Goal: Information Seeking & Learning: Find specific fact

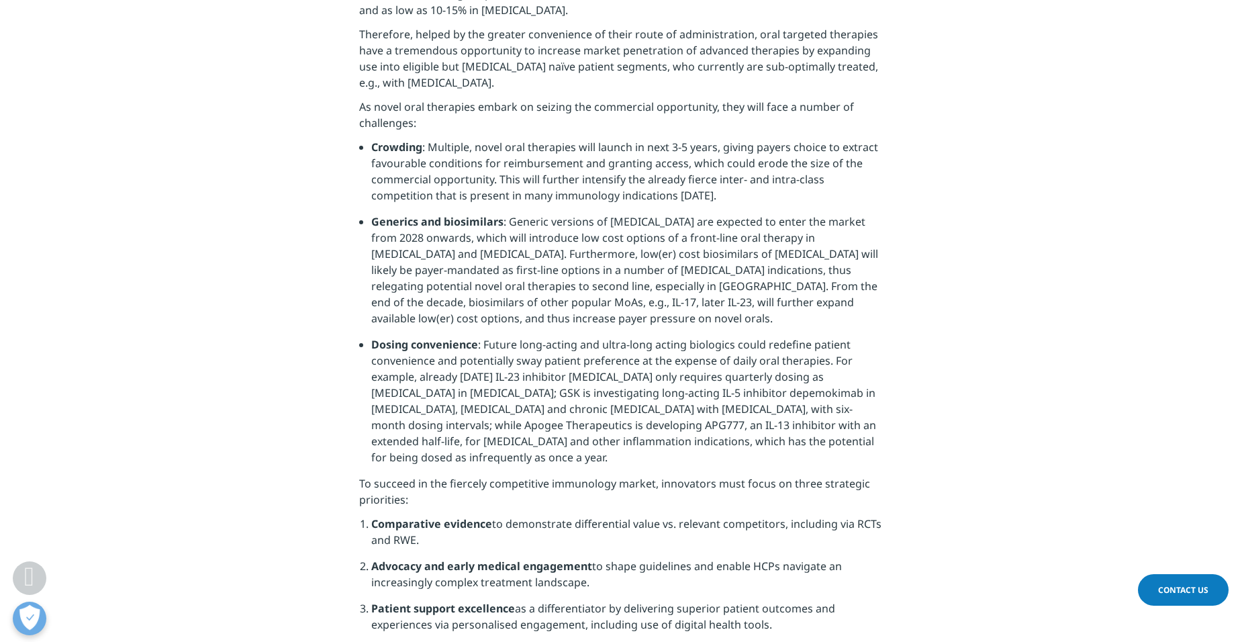
scroll to position [2350, 0]
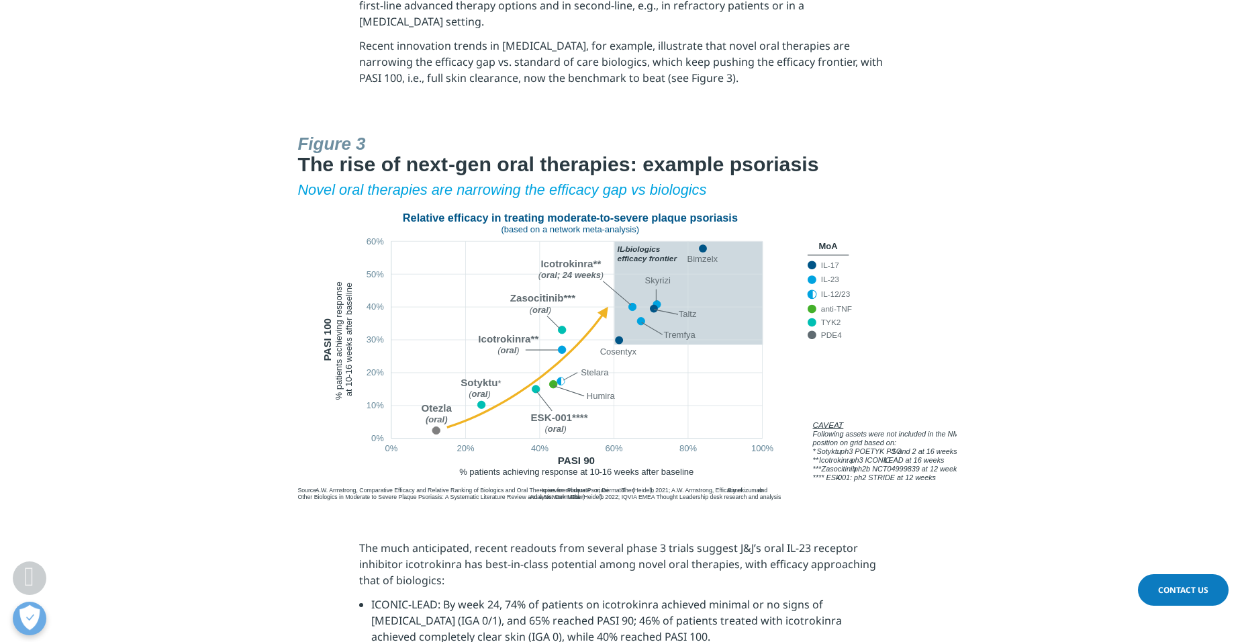
click at [1055, 201] on section at bounding box center [621, 317] width 1242 height 379
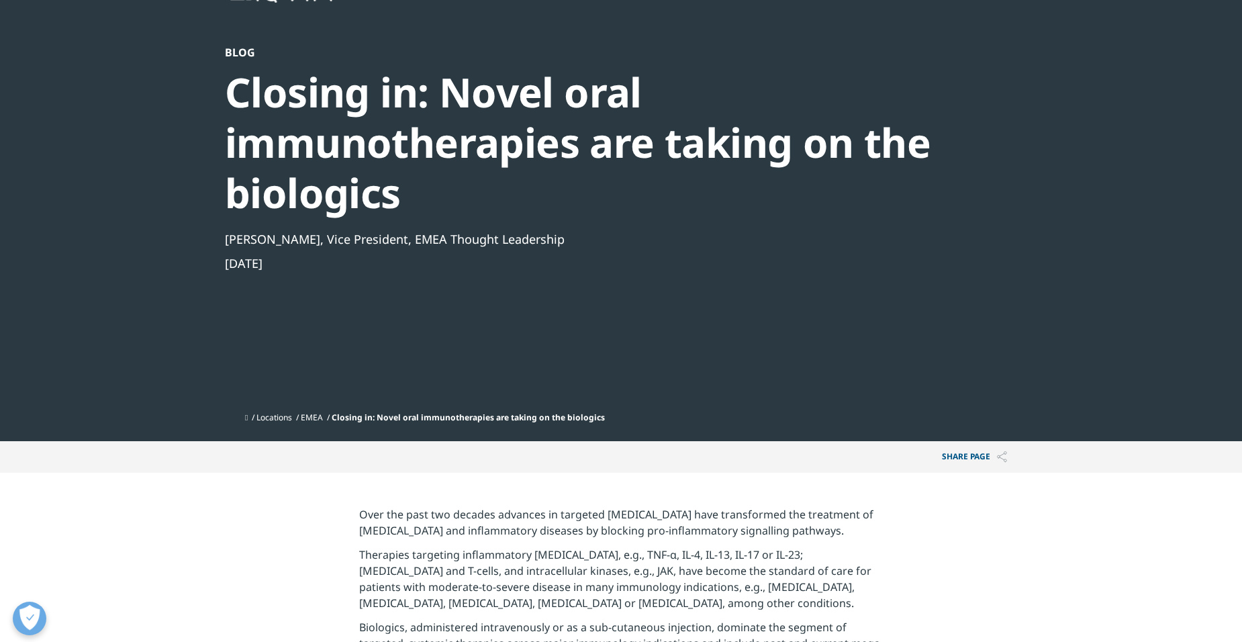
scroll to position [0, 0]
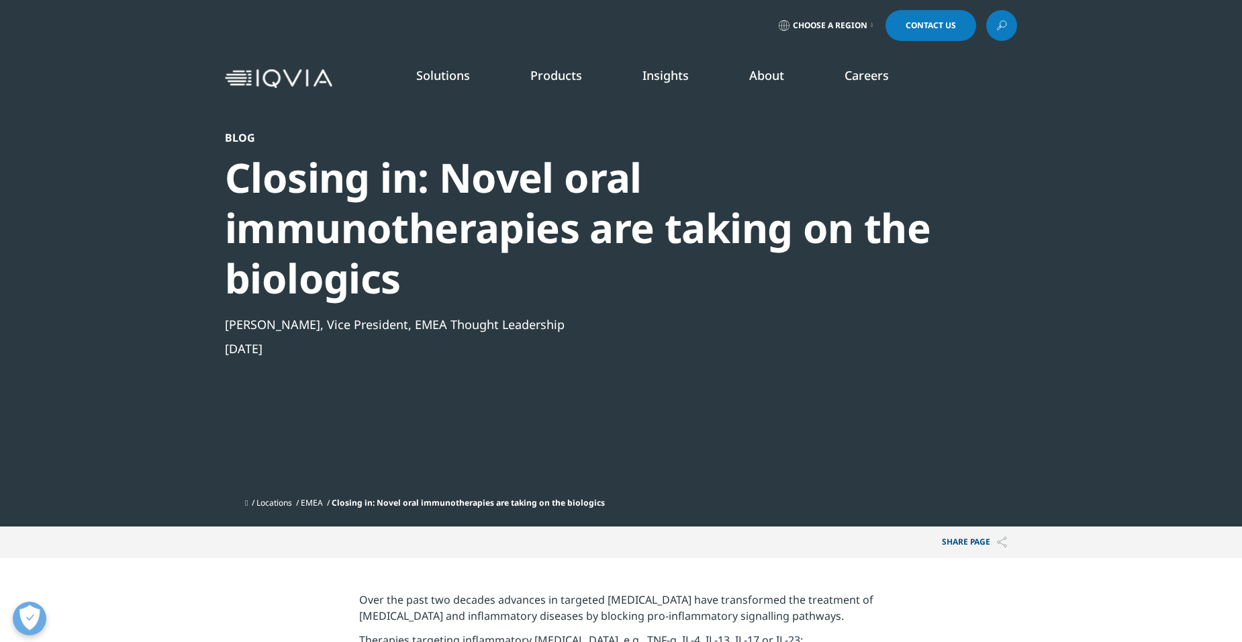
click at [1003, 19] on icon at bounding box center [1002, 25] width 11 height 17
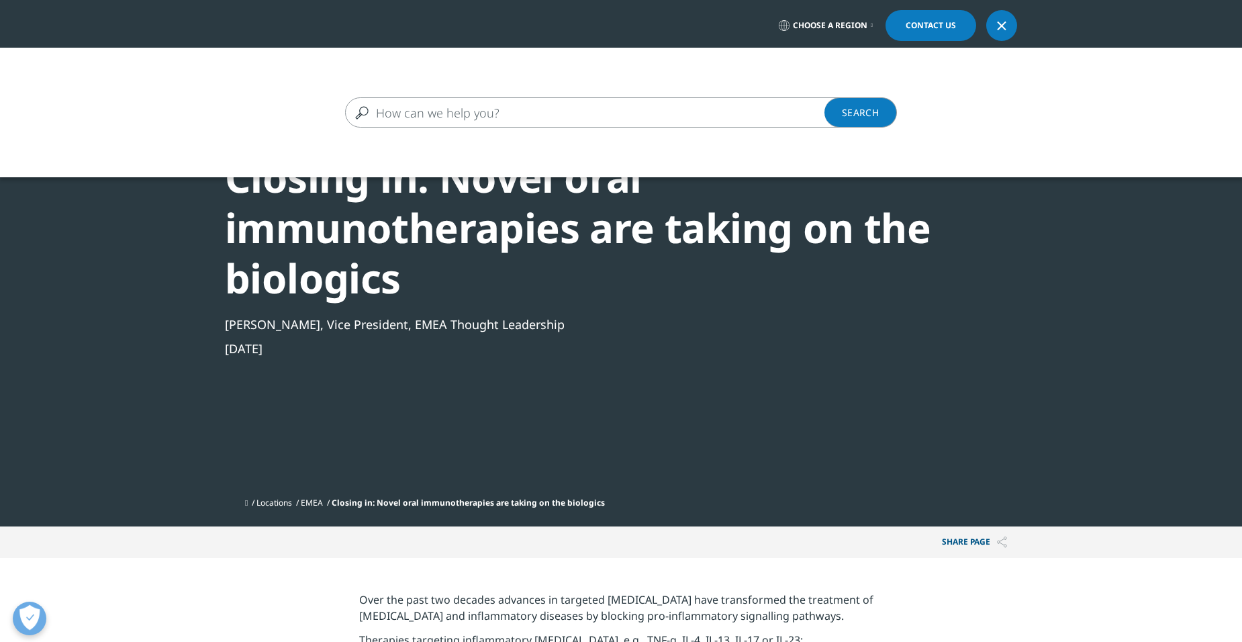
click at [490, 121] on input "Search" at bounding box center [601, 112] width 513 height 30
click at [637, 103] on input "Search" at bounding box center [601, 112] width 513 height 30
paste input "[MEDICAL_DATA]"
type input "[MEDICAL_DATA]"
click at [865, 125] on link "Search Loading" at bounding box center [861, 112] width 73 height 30
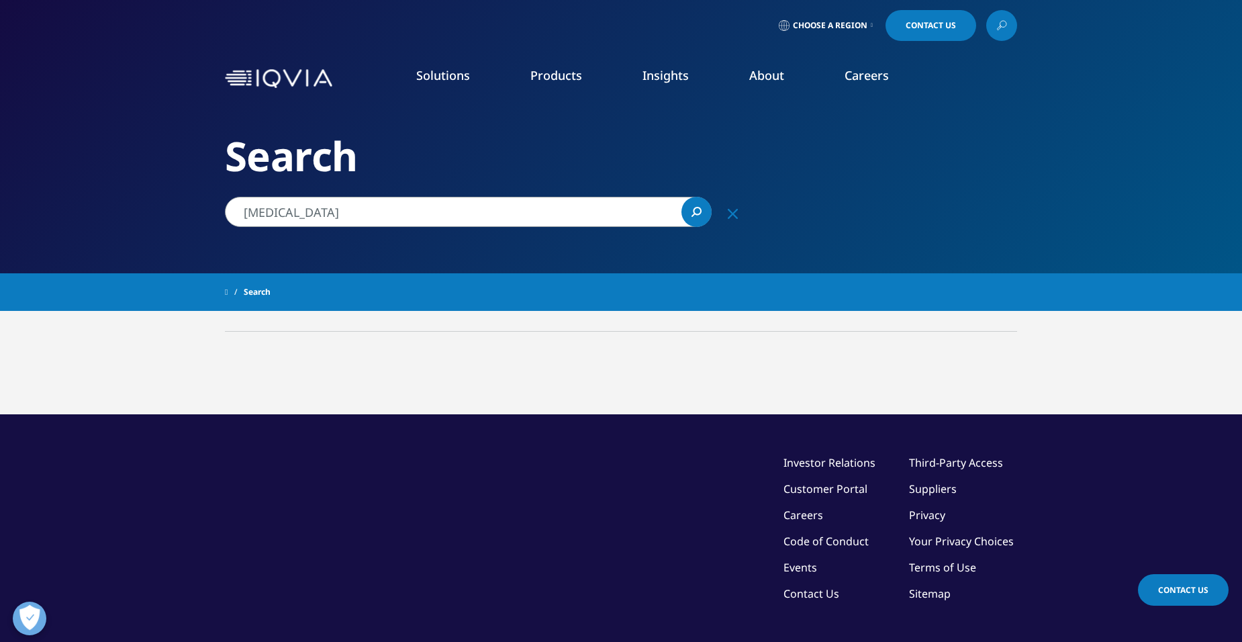
type input "[MEDICAL_DATA]"
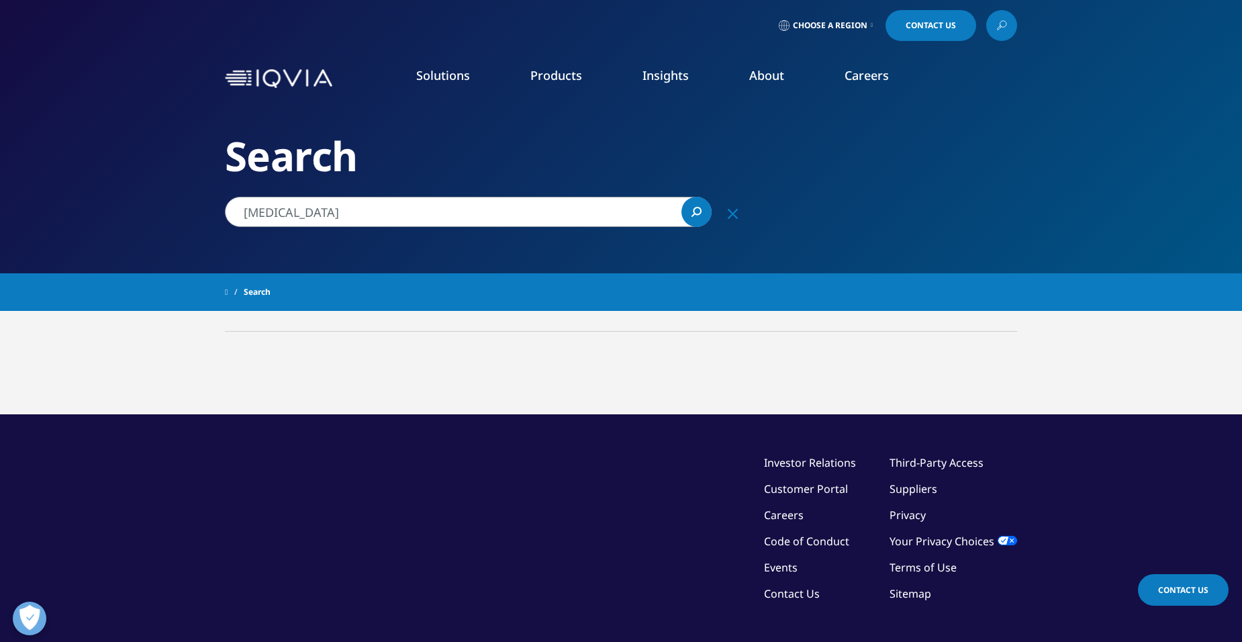
click at [700, 206] on link "Search Loading" at bounding box center [697, 212] width 30 height 30
click at [694, 212] on icon "Search" at bounding box center [698, 211] width 9 height 9
